Goal: Subscribe to service/newsletter

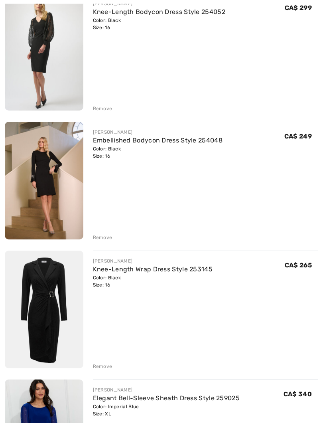
scroll to position [254, 0]
click at [22, 318] on img at bounding box center [44, 310] width 79 height 118
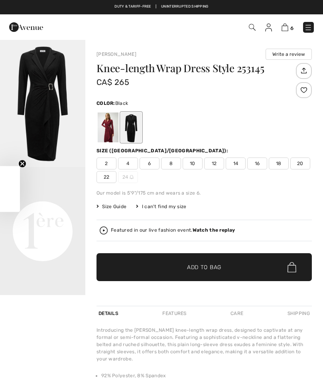
checkbox input "true"
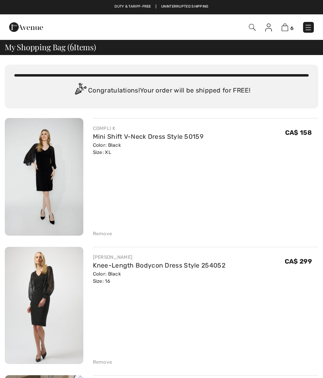
scroll to position [276, 0]
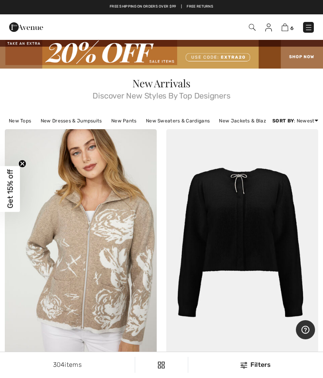
click at [14, 194] on span "Get 15% off" at bounding box center [10, 189] width 9 height 39
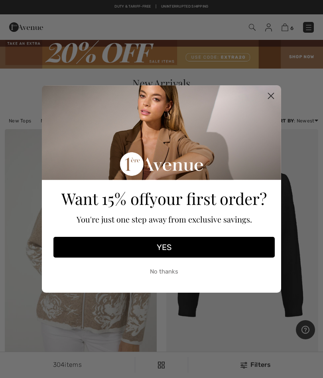
click at [168, 244] on button "YES" at bounding box center [163, 247] width 221 height 21
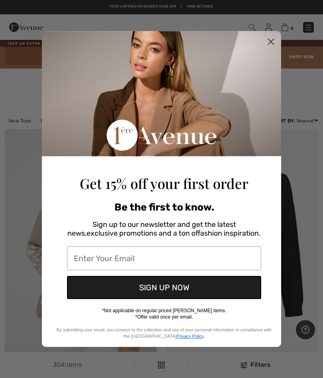
click at [88, 260] on input "Enter Your Email" at bounding box center [164, 259] width 194 height 24
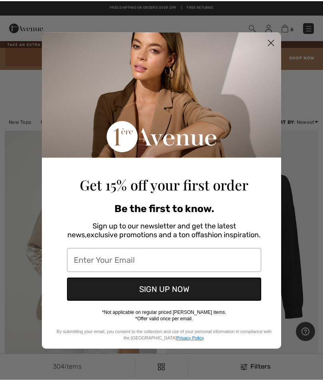
scroll to position [13, 0]
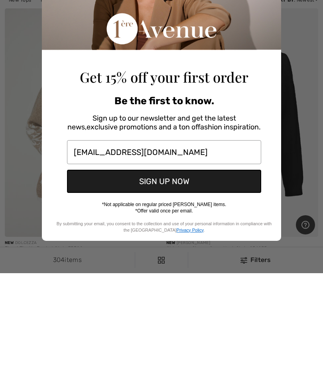
type input "pinolillian@gmail.com"
click at [176, 277] on button "SIGN UP NOW" at bounding box center [164, 288] width 194 height 23
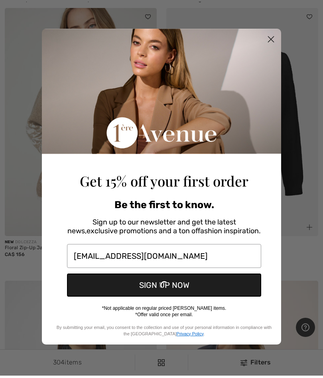
scroll to position [121, 0]
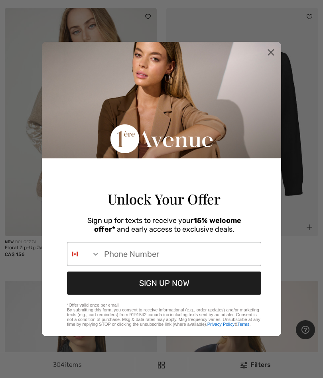
click at [98, 258] on icon "Search Countries" at bounding box center [96, 254] width 8 height 8
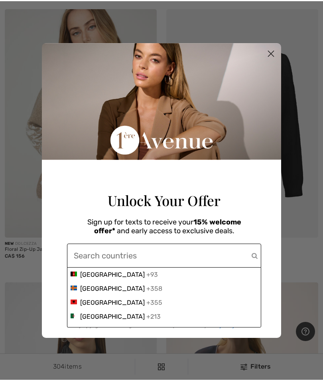
scroll to position [133, 0]
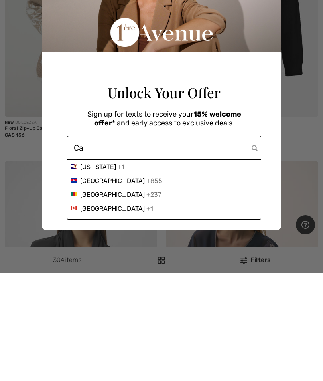
type input "Ca"
click at [95, 312] on span "Canada" at bounding box center [112, 316] width 65 height 8
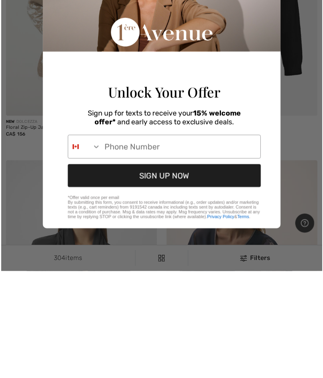
scroll to position [241, 0]
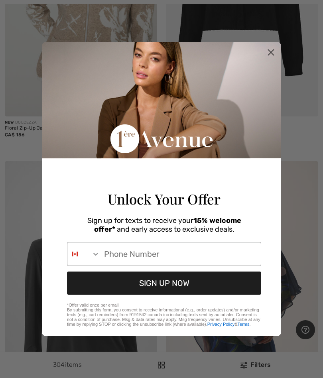
click at [110, 259] on input "Phone Number" at bounding box center [180, 254] width 161 height 23
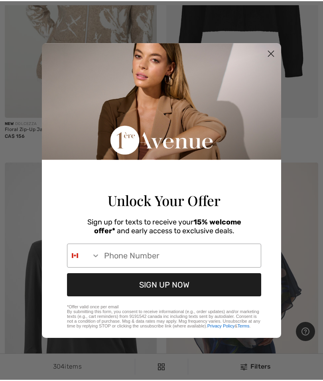
scroll to position [253, 0]
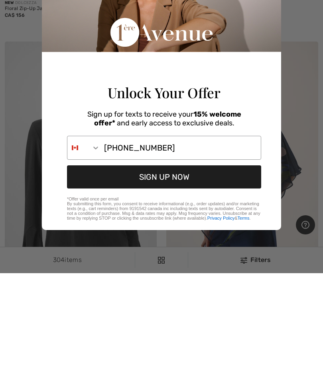
type input "1-705-942-3867"
click at [180, 273] on button "SIGN UP NOW" at bounding box center [164, 284] width 194 height 23
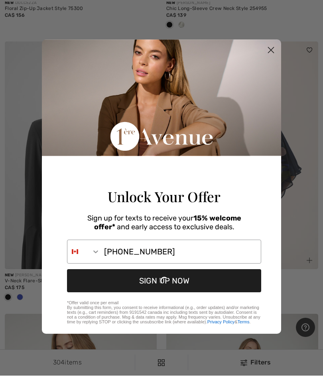
scroll to position [361, 0]
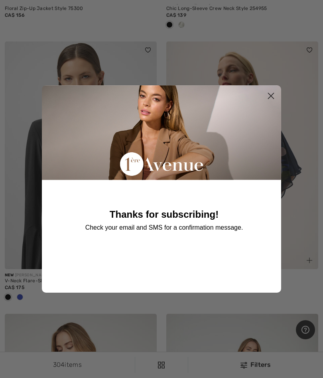
click at [268, 99] on circle "Close dialog" at bounding box center [270, 95] width 13 height 13
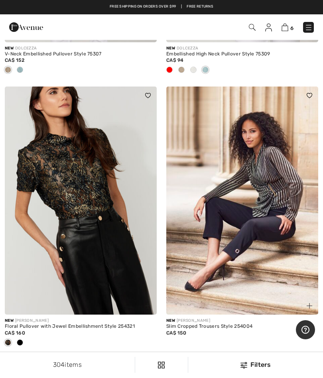
scroll to position [1127, 0]
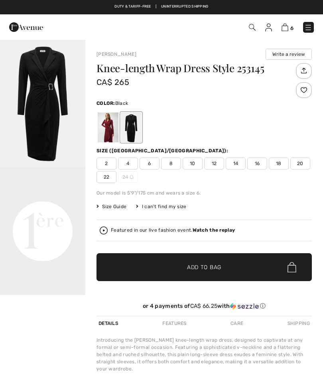
checkbox input "true"
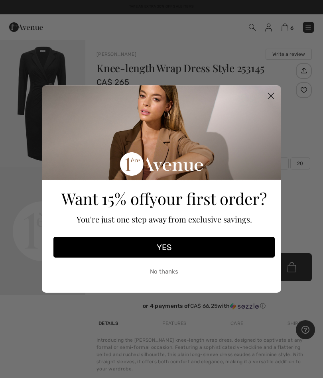
click at [170, 247] on button "YES" at bounding box center [163, 247] width 221 height 21
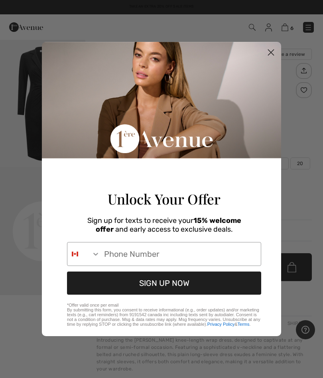
click at [111, 256] on input "Phone Number" at bounding box center [180, 254] width 161 height 23
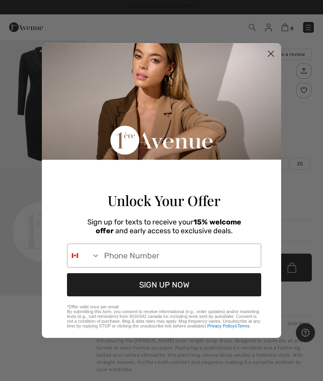
scroll to position [12, 0]
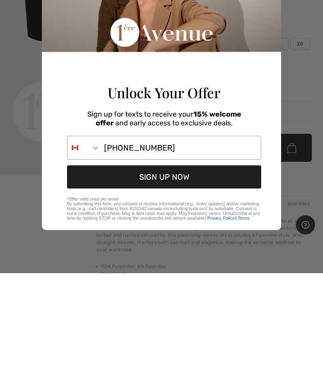
type input "[PHONE_NUMBER]"
click at [175, 273] on button "SIGN UP NOW" at bounding box center [164, 284] width 194 height 23
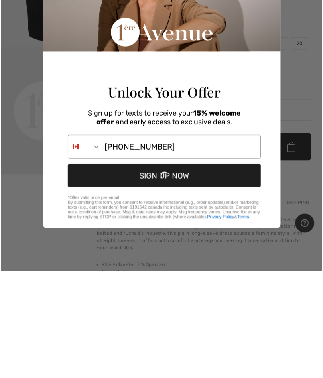
scroll to position [120, 0]
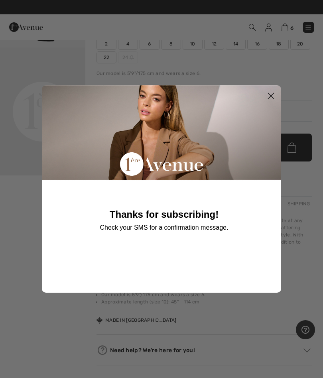
click at [268, 95] on circle "Close dialog" at bounding box center [270, 95] width 13 height 13
